Goal: Task Accomplishment & Management: Use online tool/utility

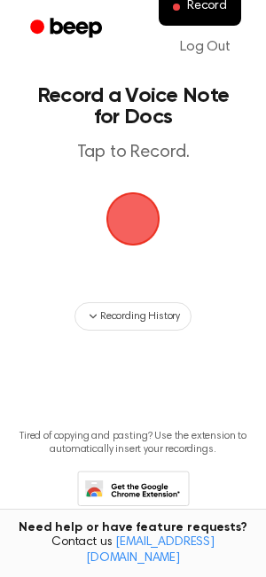
click at [135, 204] on span "button" at bounding box center [133, 219] width 50 height 50
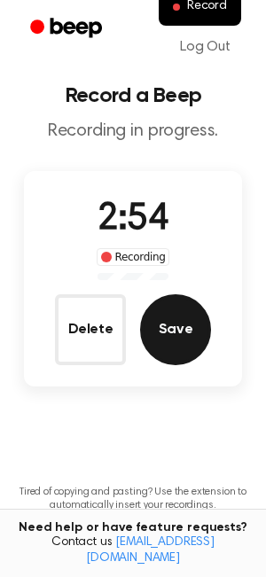
click at [168, 332] on button "Save" at bounding box center [175, 329] width 71 height 71
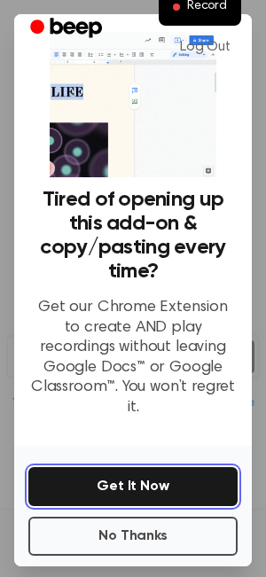
click at [105, 473] on button "Get It Now" at bounding box center [132, 486] width 209 height 39
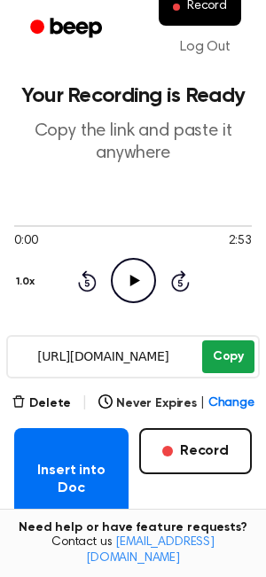
click at [225, 357] on button "Copy" at bounding box center [228, 357] width 52 height 33
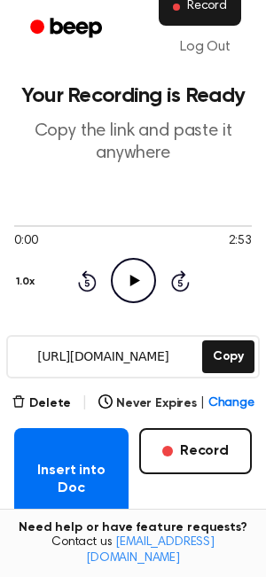
click at [192, 20] on button "Record" at bounding box center [200, 6] width 82 height 37
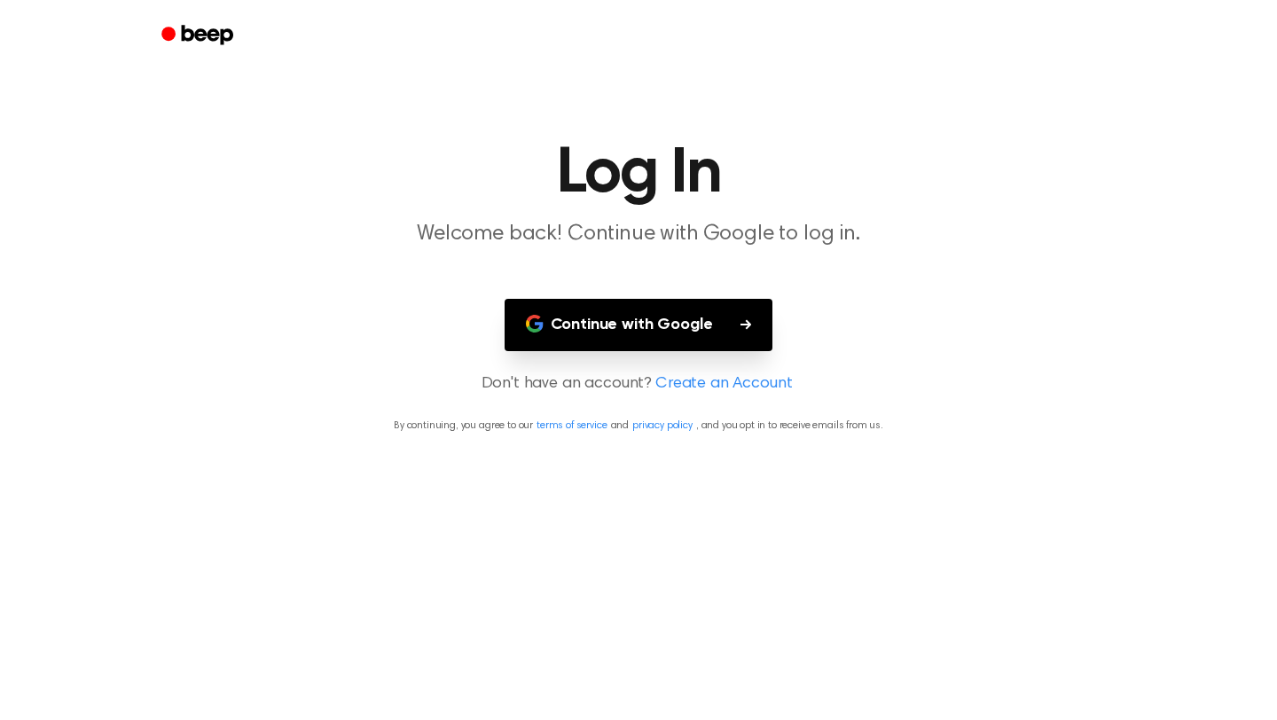
click at [716, 311] on button "Continue with Google" at bounding box center [639, 325] width 269 height 52
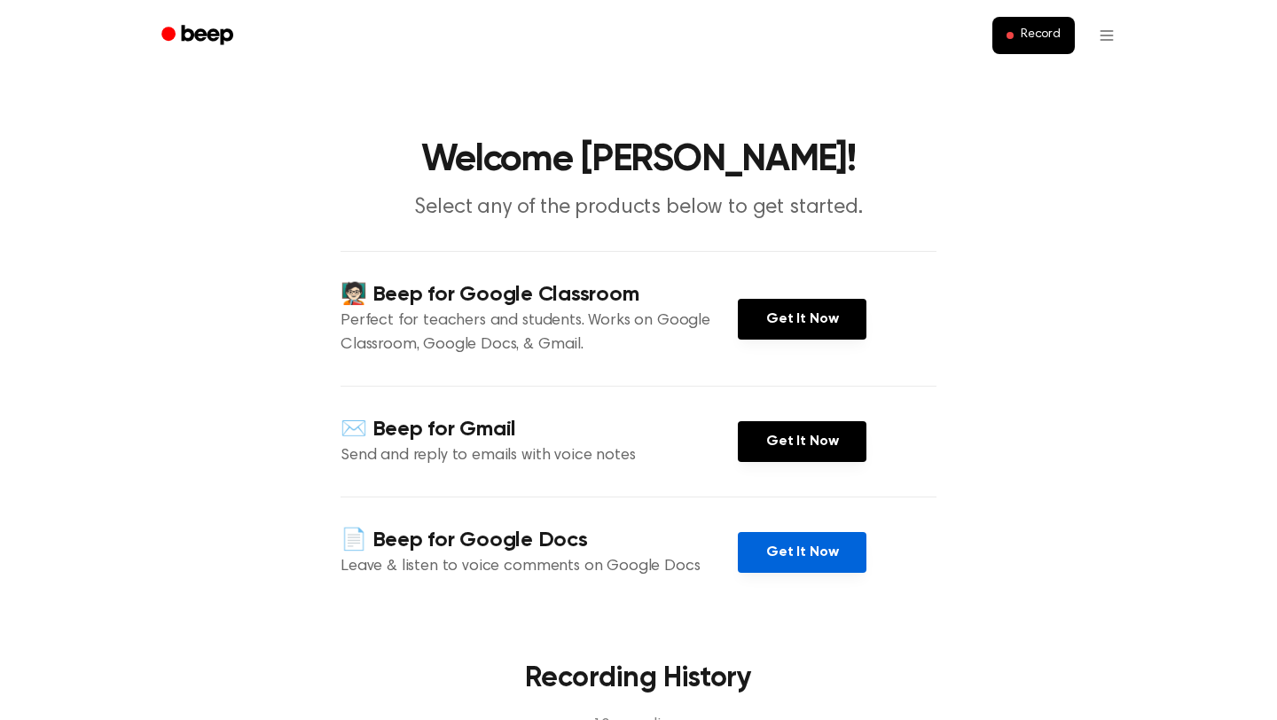
click at [801, 545] on link "Get It Now" at bounding box center [802, 552] width 129 height 41
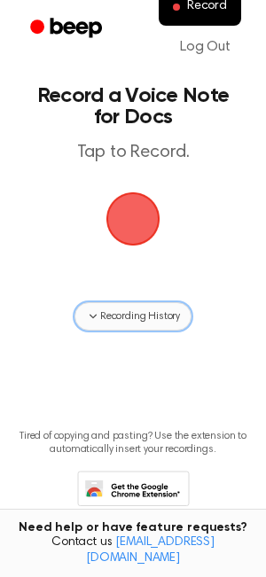
click at [157, 318] on span "Recording History" at bounding box center [140, 317] width 80 height 16
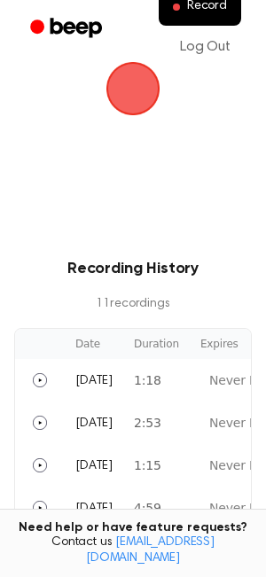
scroll to position [137, 0]
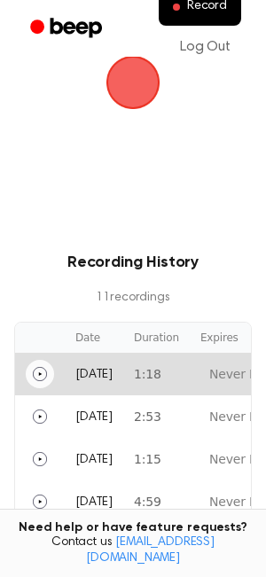
click at [45, 373] on icon "Play" at bounding box center [40, 374] width 14 height 14
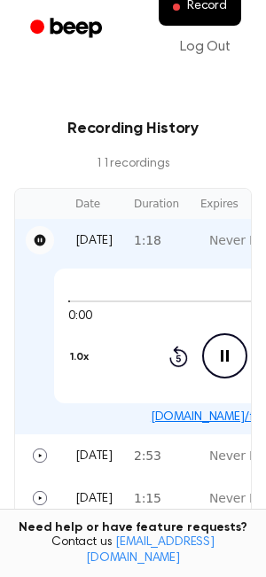
scroll to position [269, 0]
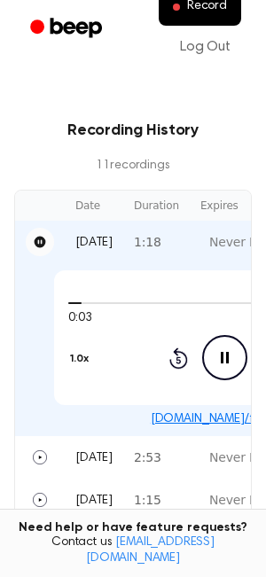
click at [189, 420] on link "beep.audio/fwwb6T6" at bounding box center [225, 419] width 148 height 12
